Goal: Task Accomplishment & Management: Use online tool/utility

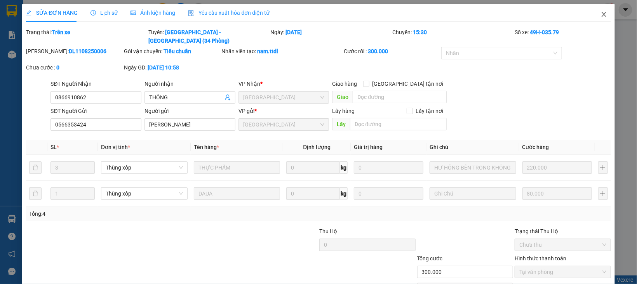
click at [601, 17] on icon "close" at bounding box center [604, 14] width 6 height 6
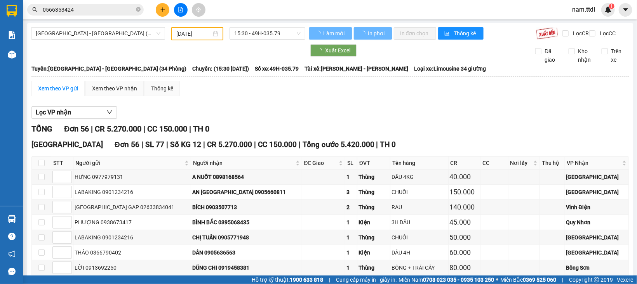
click at [119, 9] on input "0566353424" at bounding box center [89, 9] width 92 height 9
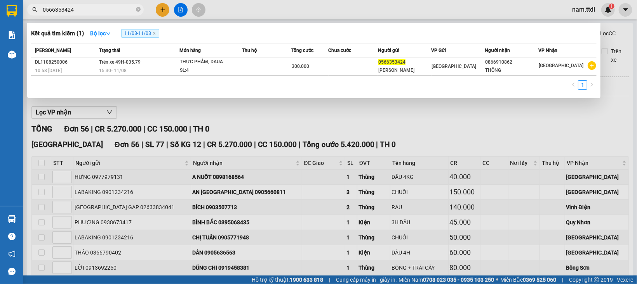
click at [119, 9] on input "0566353424" at bounding box center [89, 9] width 92 height 9
type input "0867123641"
click at [183, 10] on div at bounding box center [318, 142] width 637 height 284
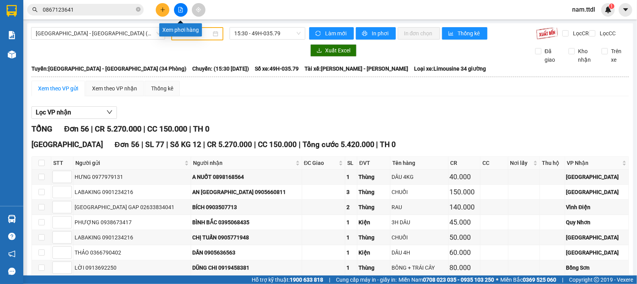
click at [183, 10] on button at bounding box center [181, 10] width 14 height 14
click at [134, 33] on span "[GEOGRAPHIC_DATA] - [GEOGRAPHIC_DATA] (34 Phòng)" at bounding box center [98, 34] width 125 height 12
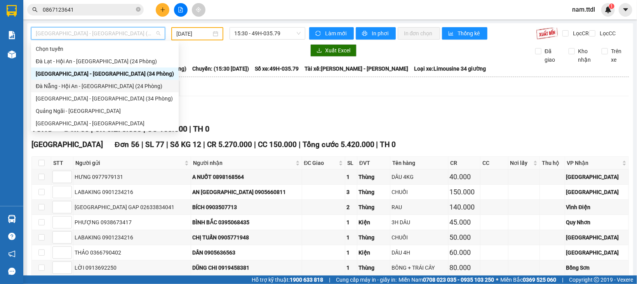
click at [68, 87] on div "Đà Nẵng - Hội An - [GEOGRAPHIC_DATA] (24 Phòng)" at bounding box center [105, 86] width 138 height 9
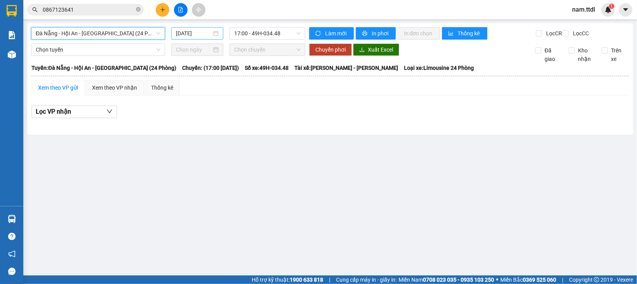
click at [198, 31] on input "[DATE]" at bounding box center [194, 33] width 36 height 9
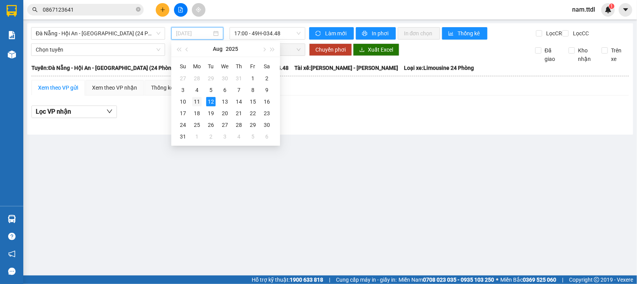
click at [199, 101] on div "11" at bounding box center [196, 101] width 9 height 9
type input "[DATE]"
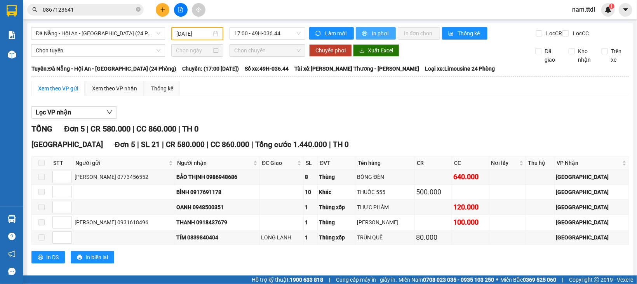
click at [377, 36] on span "In phơi" at bounding box center [381, 33] width 18 height 9
click at [345, 7] on div "Kết quả tìm kiếm ( 1 ) Bộ lọc 11/08 - 11/08 Mã ĐH Trạng thái Món hàng Thu hộ Tổ…" at bounding box center [318, 9] width 637 height 19
click at [249, 35] on span "17:00 - 49H-036.44" at bounding box center [267, 34] width 66 height 12
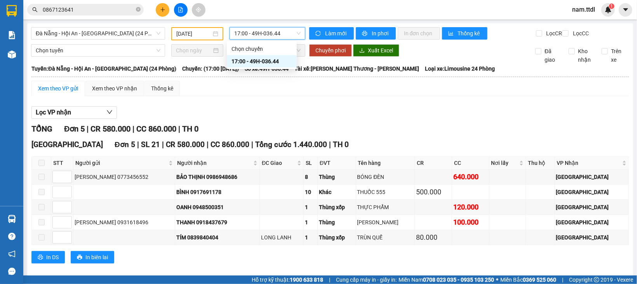
click at [245, 34] on span "17:00 - 49H-036.44" at bounding box center [267, 34] width 66 height 12
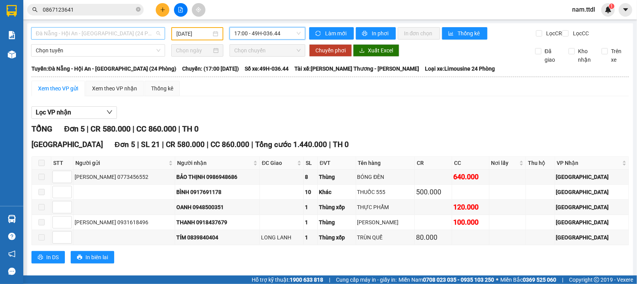
click at [133, 31] on span "Đà Nẵng - Hội An - [GEOGRAPHIC_DATA] (24 Phòng)" at bounding box center [98, 34] width 125 height 12
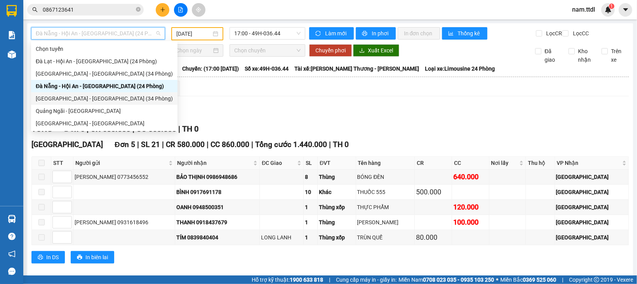
click at [55, 98] on div "[GEOGRAPHIC_DATA] - [GEOGRAPHIC_DATA] (34 Phòng)" at bounding box center [104, 98] width 137 height 9
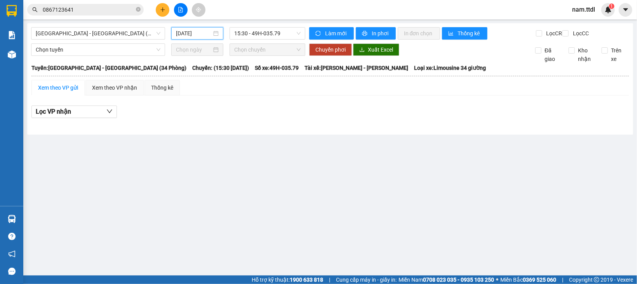
click at [192, 37] on input "[DATE]" at bounding box center [194, 33] width 36 height 9
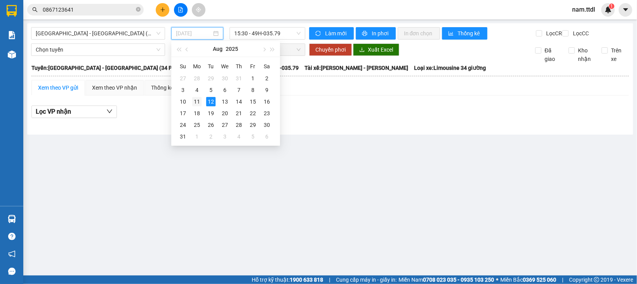
click at [199, 102] on div "11" at bounding box center [196, 101] width 9 height 9
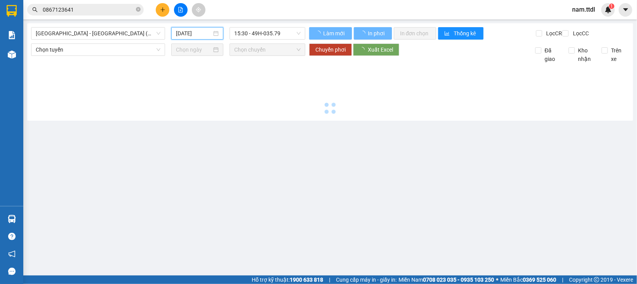
type input "[DATE]"
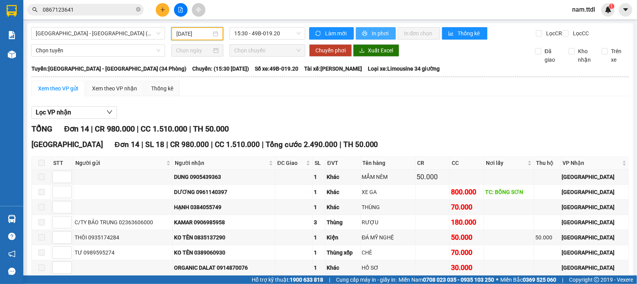
click at [359, 30] on button "In phơi" at bounding box center [376, 33] width 40 height 12
click at [558, 135] on div "TỔNG Đơn 14 | CR 980.000 | CC 1.510.000 | TH 50.000" at bounding box center [330, 129] width 598 height 12
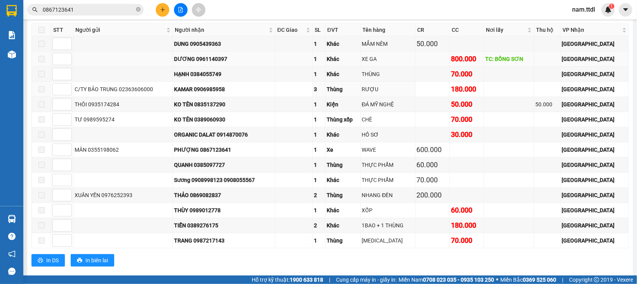
scroll to position [155, 0]
